Goal: Task Accomplishment & Management: Manage account settings

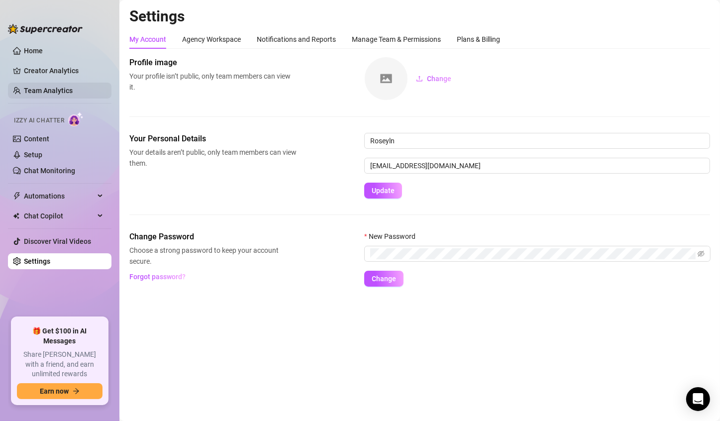
click at [59, 92] on link "Team Analytics" at bounding box center [48, 91] width 49 height 8
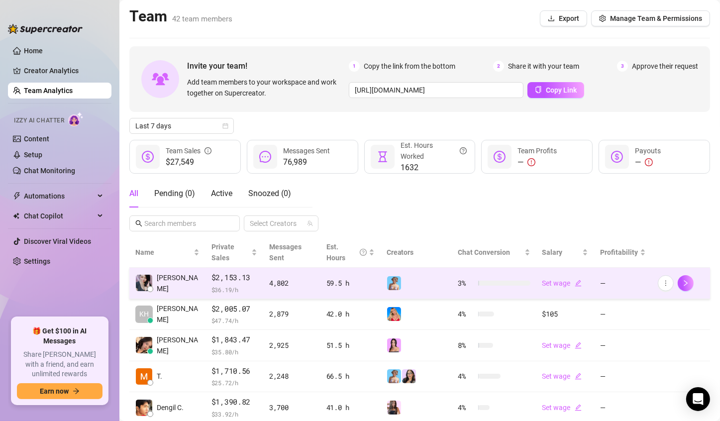
click at [394, 284] on img at bounding box center [394, 283] width 14 height 14
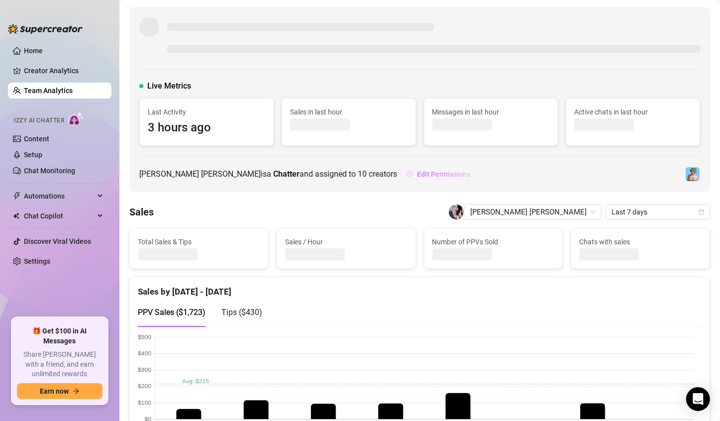
click at [369, 173] on div "Live Metrics Last Activity 3 hours ago Sales in last hour Messages in last hour…" at bounding box center [419, 99] width 580 height 185
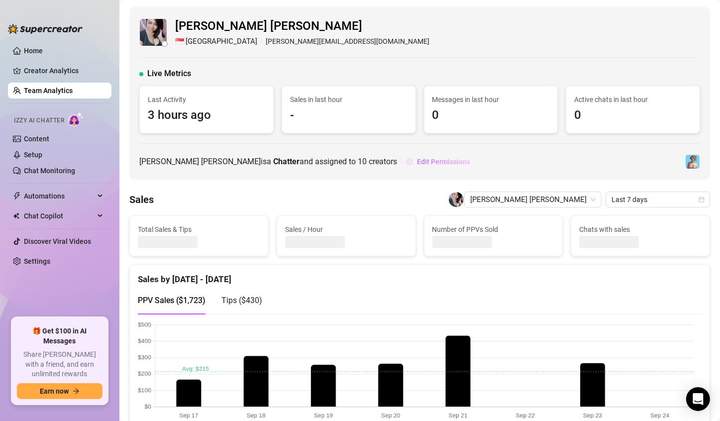
click at [405, 156] on button "Edit Permissions" at bounding box center [437, 162] width 65 height 16
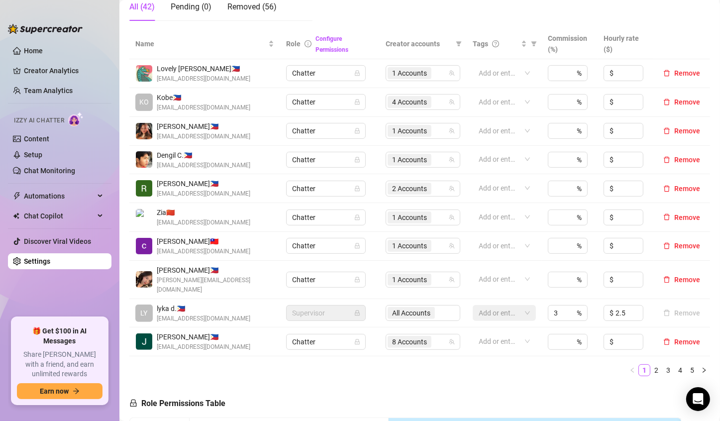
scroll to position [199, 0]
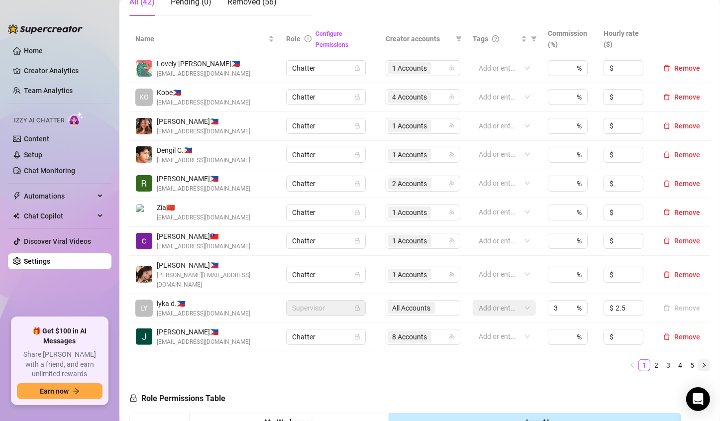
click at [702, 363] on icon "right" at bounding box center [703, 365] width 3 height 5
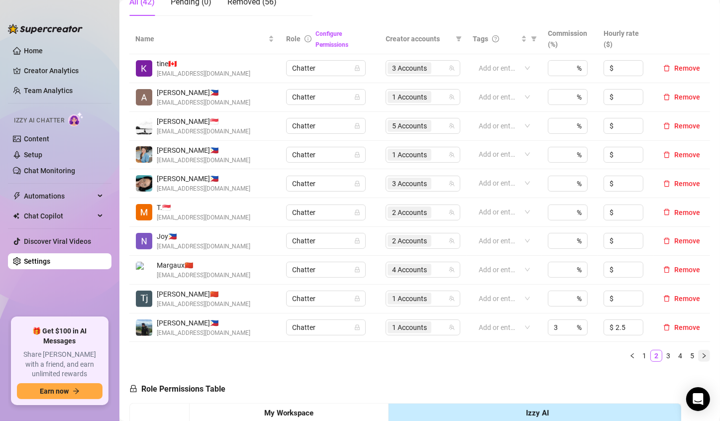
click at [701, 353] on icon "right" at bounding box center [704, 356] width 6 height 6
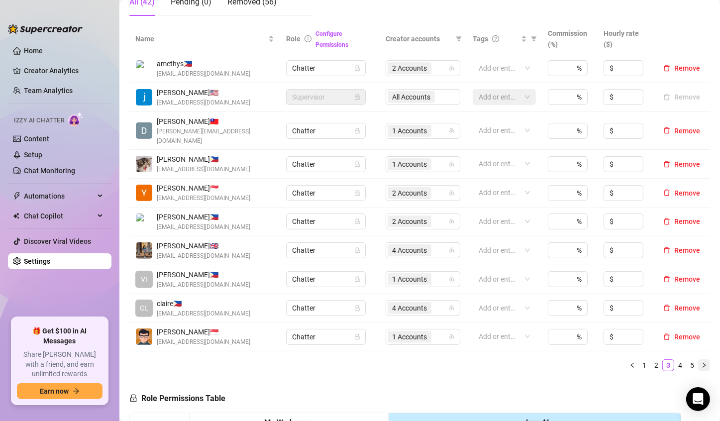
click at [701, 362] on icon "right" at bounding box center [704, 365] width 6 height 6
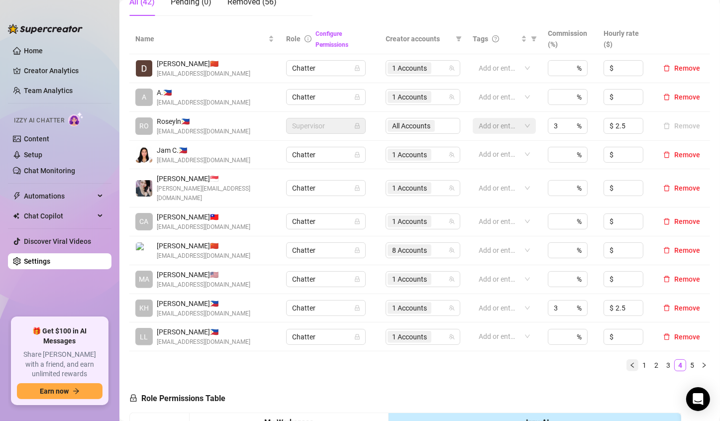
click at [626, 359] on button "button" at bounding box center [632, 365] width 12 height 12
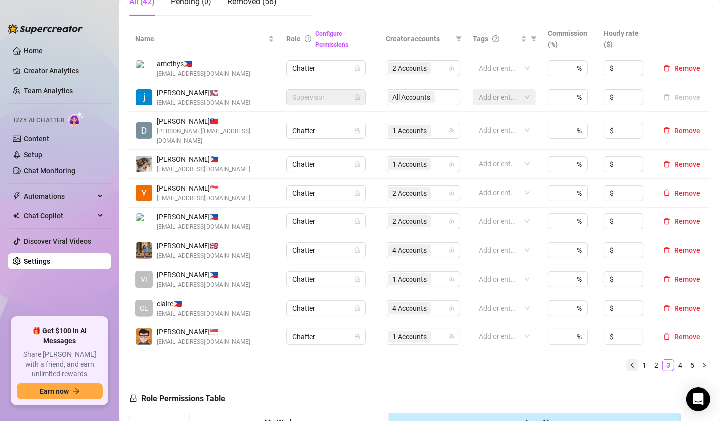
click at [629, 362] on icon "left" at bounding box center [632, 365] width 6 height 6
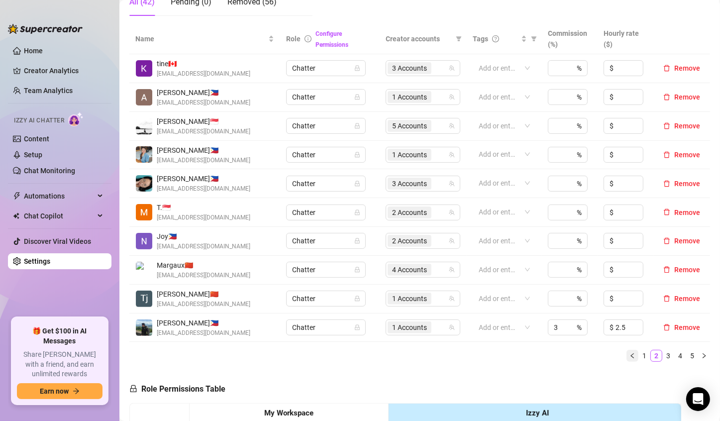
click at [629, 357] on icon "left" at bounding box center [632, 356] width 6 height 6
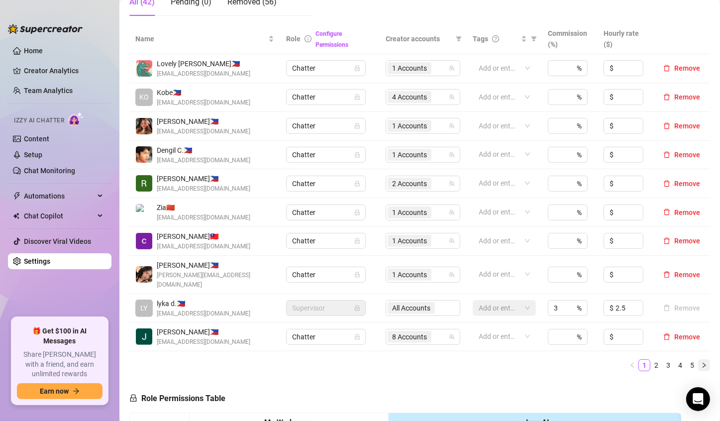
click at [701, 362] on icon "right" at bounding box center [704, 365] width 6 height 6
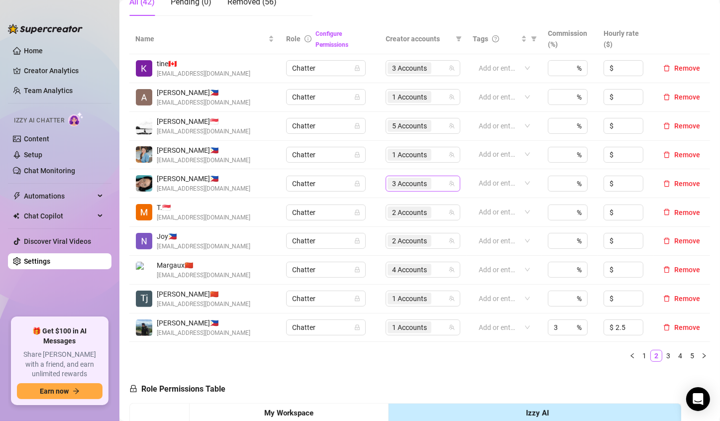
click at [404, 186] on span "3 Accounts" at bounding box center [409, 183] width 35 height 11
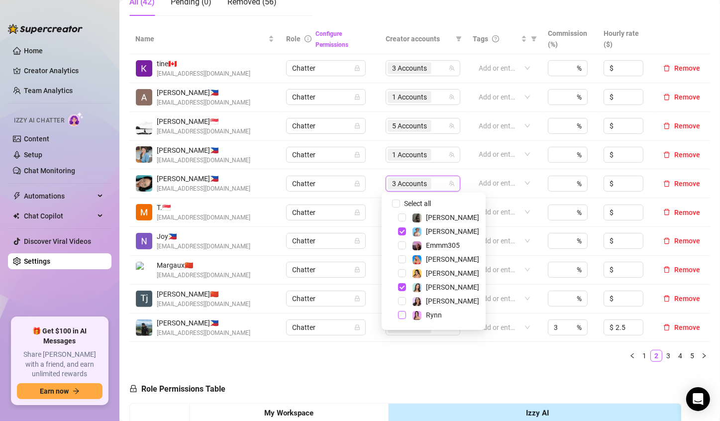
click at [402, 315] on span "Select tree node" at bounding box center [402, 315] width 8 height 8
click at [401, 184] on span "4 Accounts" at bounding box center [409, 183] width 35 height 11
click at [402, 230] on span "Select tree node" at bounding box center [402, 231] width 8 height 8
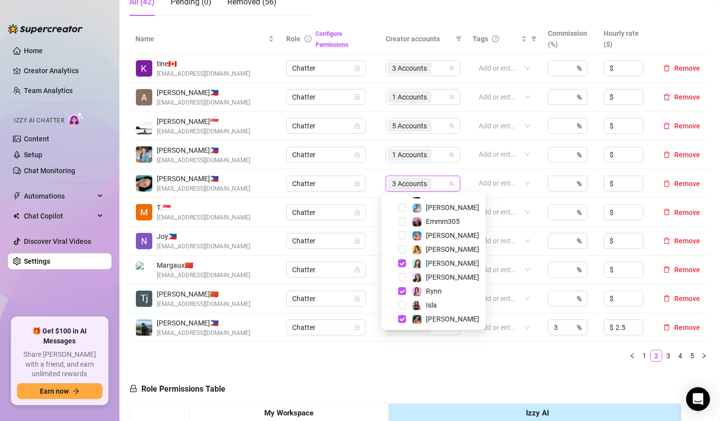
scroll to position [26, 0]
click at [400, 316] on span "Select tree node" at bounding box center [402, 317] width 8 height 8
click at [439, 366] on div "Name Role Configure Permissions Creator accounts Tags Commission (%) Hourly rat…" at bounding box center [419, 197] width 580 height 346
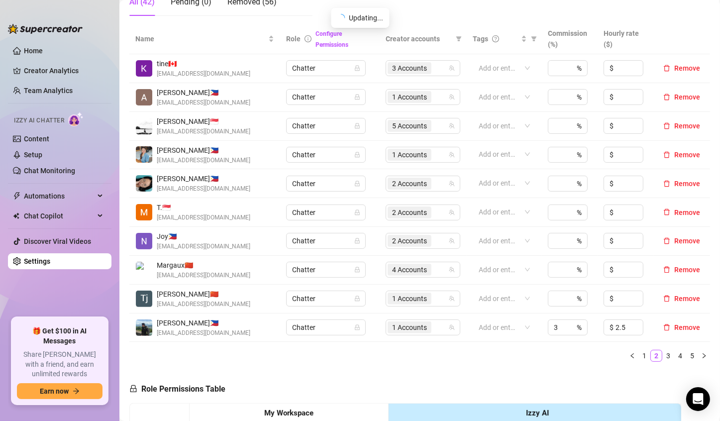
click at [437, 367] on div "Name Role Configure Permissions Creator accounts Tags Commission (%) Hourly rat…" at bounding box center [419, 197] width 580 height 346
click at [396, 185] on span "2 Accounts" at bounding box center [409, 183] width 35 height 11
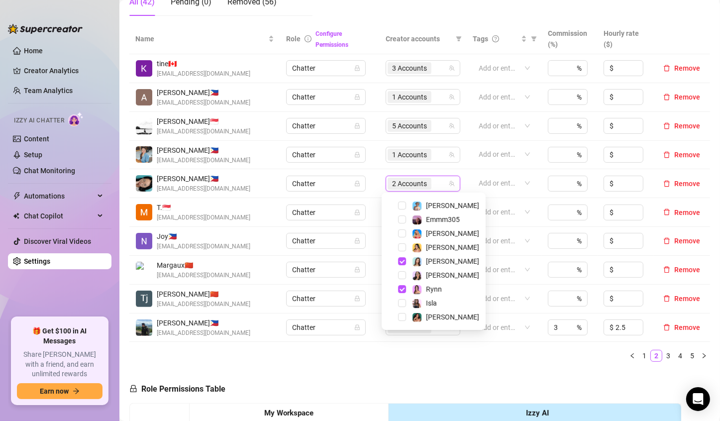
scroll to position [14, 0]
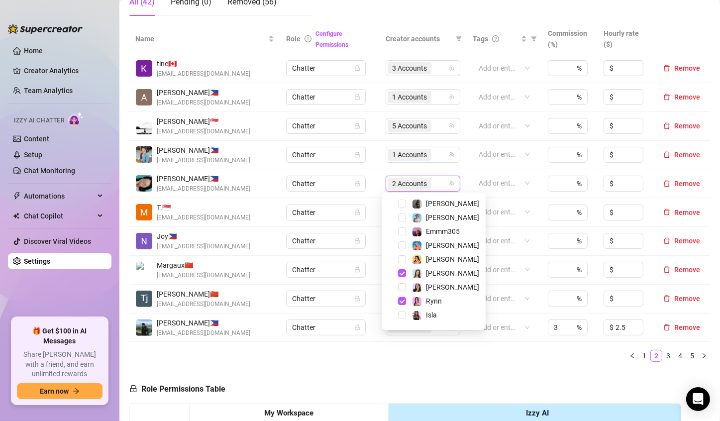
click at [463, 364] on div "Name Role Configure Permissions Creator accounts Tags Commission (%) Hourly rat…" at bounding box center [419, 197] width 580 height 346
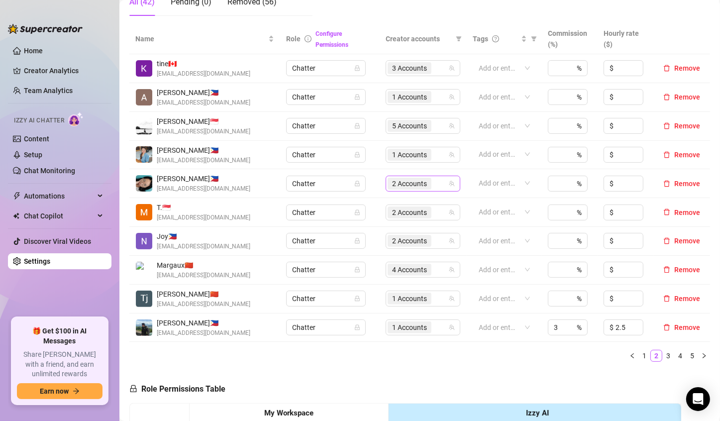
click at [395, 183] on span "2 Accounts" at bounding box center [409, 183] width 35 height 11
